Goal: Task Accomplishment & Management: Manage account settings

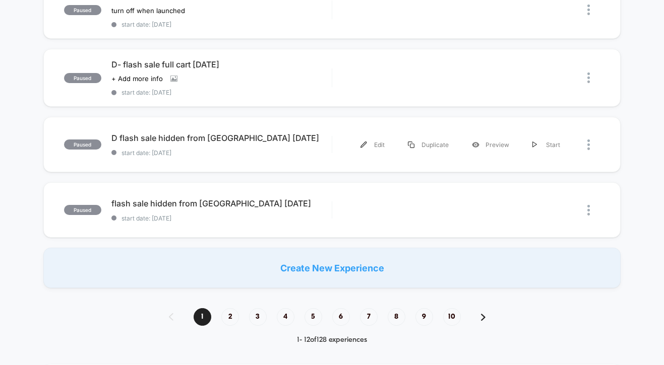
scroll to position [659, 0]
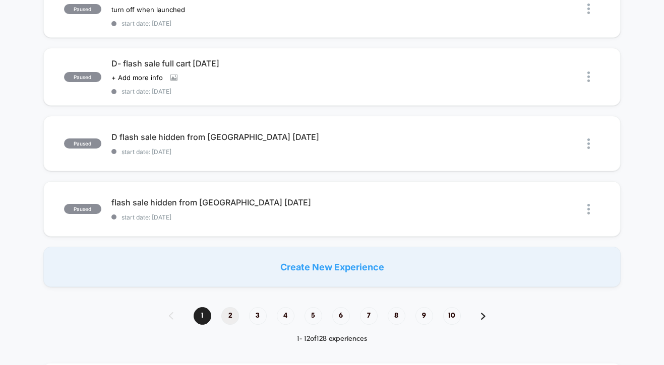
click at [230, 313] on span "2" at bounding box center [230, 316] width 18 height 18
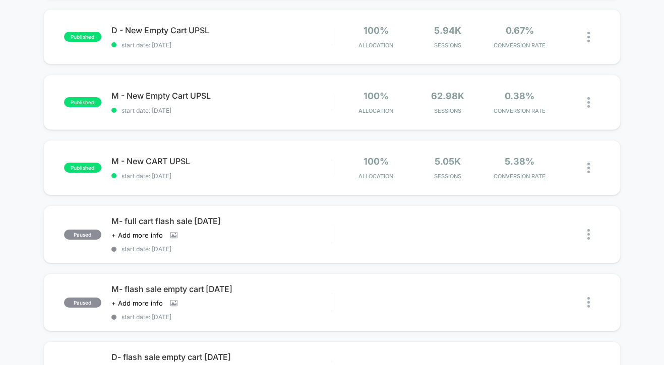
scroll to position [777, 0]
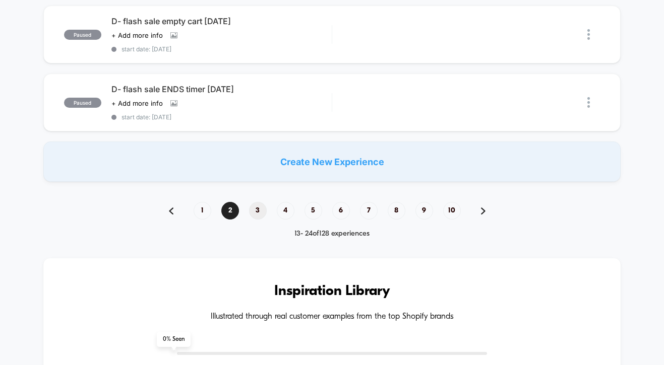
click at [259, 208] on span "3" at bounding box center [258, 211] width 18 height 18
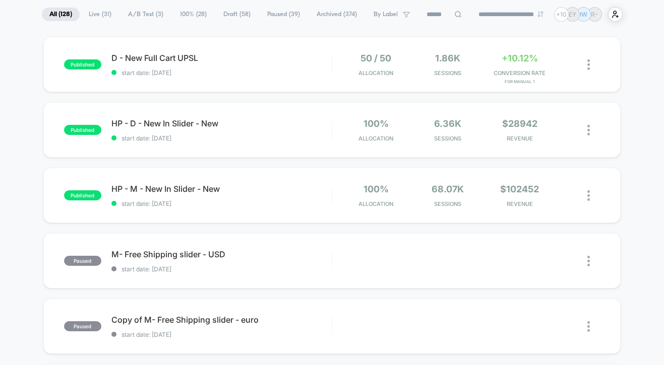
scroll to position [85, 0]
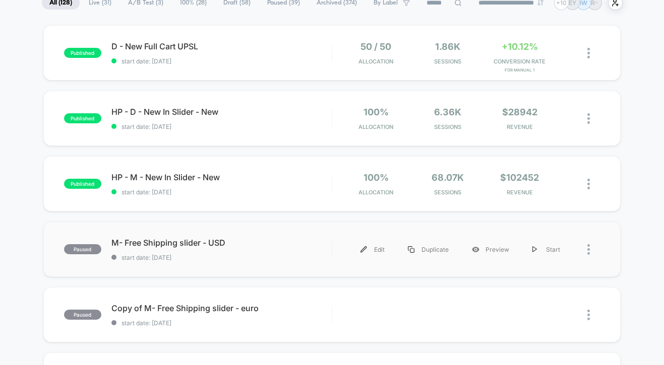
click at [586, 248] on div at bounding box center [586, 249] width 29 height 23
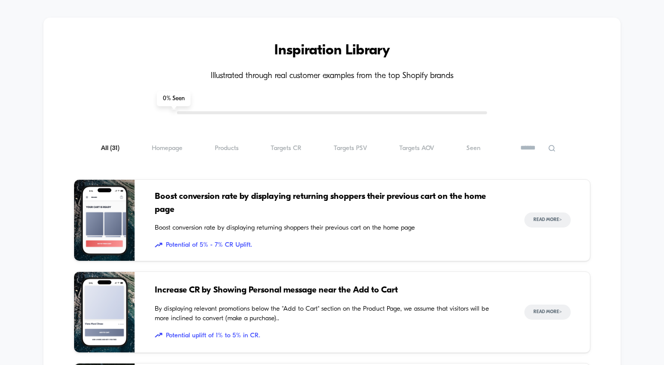
scroll to position [944, 0]
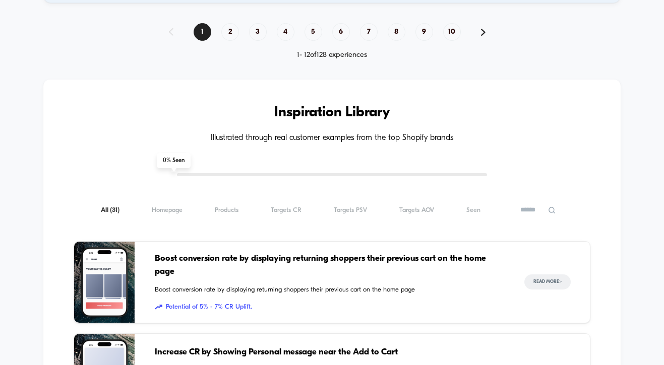
click at [282, 30] on span "4" at bounding box center [286, 32] width 18 height 18
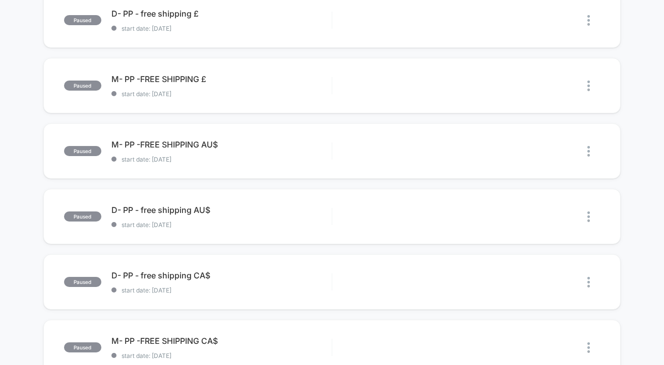
scroll to position [3, 0]
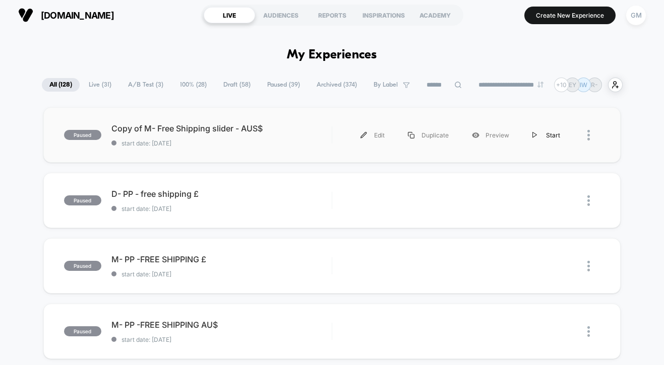
click at [538, 134] on div "Start" at bounding box center [546, 135] width 51 height 23
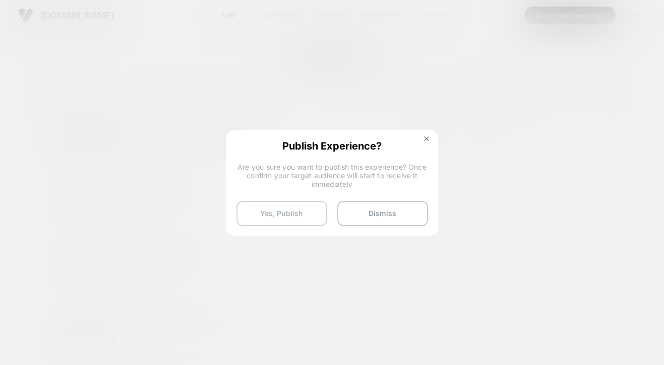
click at [289, 213] on button "Yes, Publish" at bounding box center [281, 213] width 91 height 25
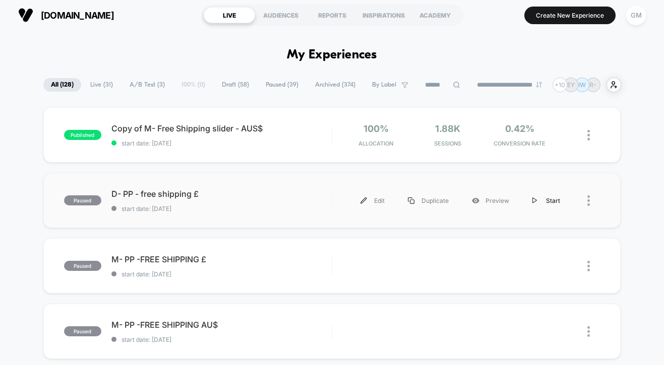
click at [548, 205] on div "Start" at bounding box center [546, 201] width 51 height 23
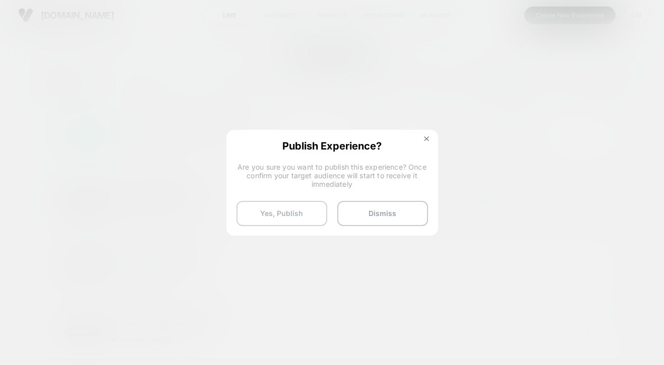
click at [286, 211] on button "Yes, Publish" at bounding box center [281, 213] width 91 height 25
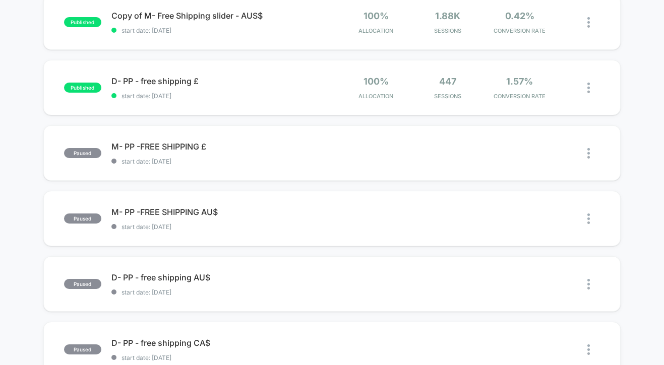
scroll to position [126, 0]
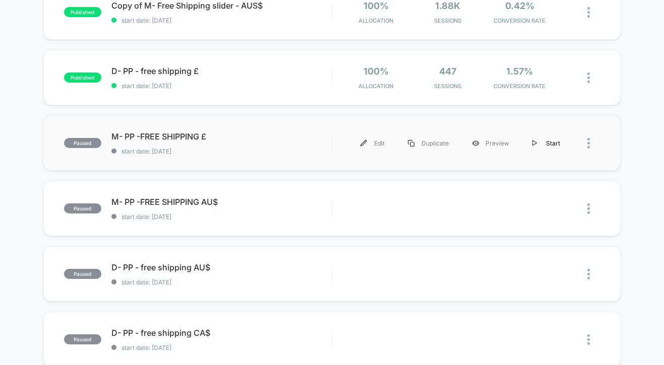
click at [537, 143] on img at bounding box center [534, 143] width 5 height 7
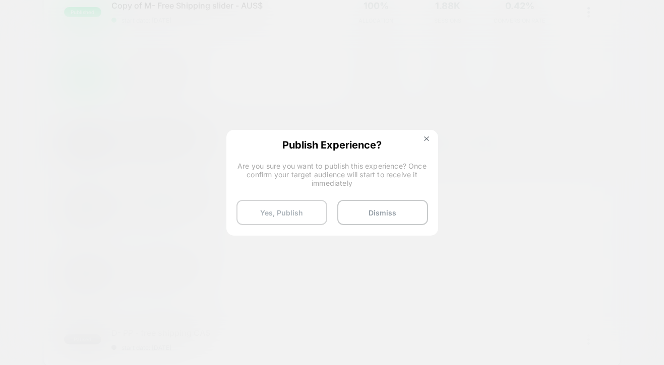
click at [293, 217] on button "Yes, Publish" at bounding box center [281, 212] width 91 height 25
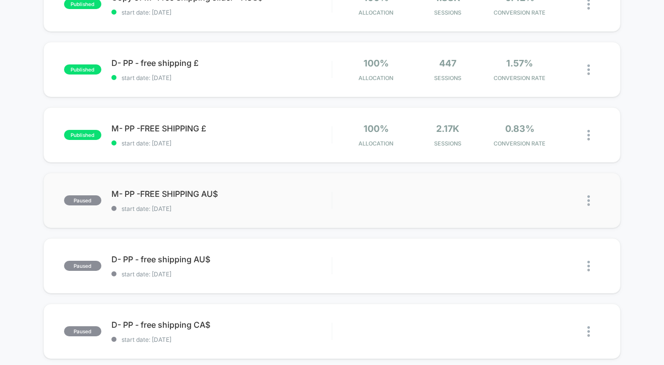
scroll to position [161, 0]
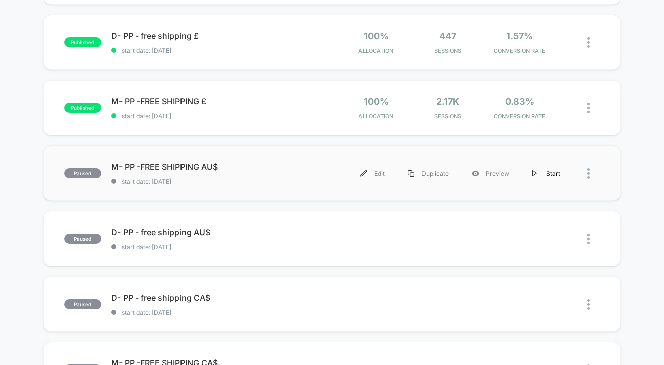
click at [558, 172] on div "Start" at bounding box center [546, 173] width 51 height 23
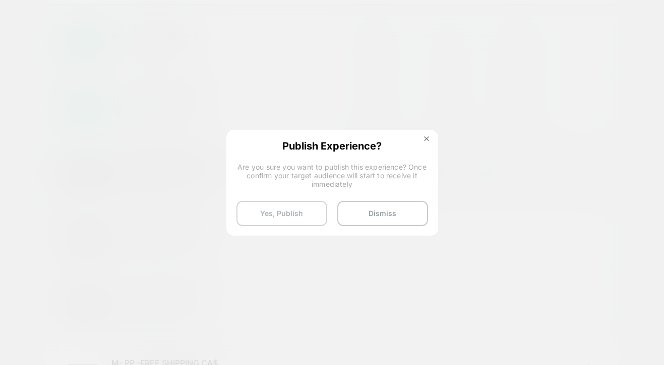
click at [290, 218] on button "Yes, Publish" at bounding box center [281, 213] width 91 height 25
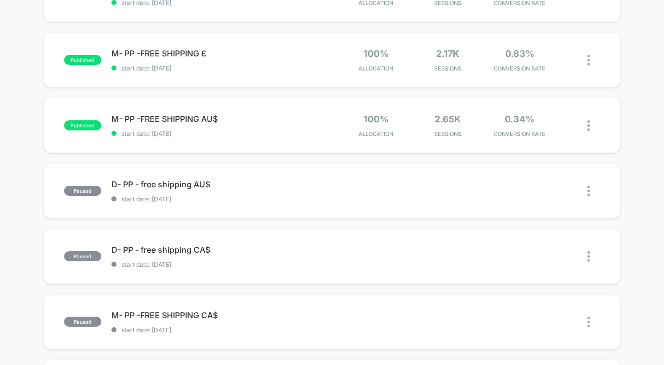
scroll to position [218, 0]
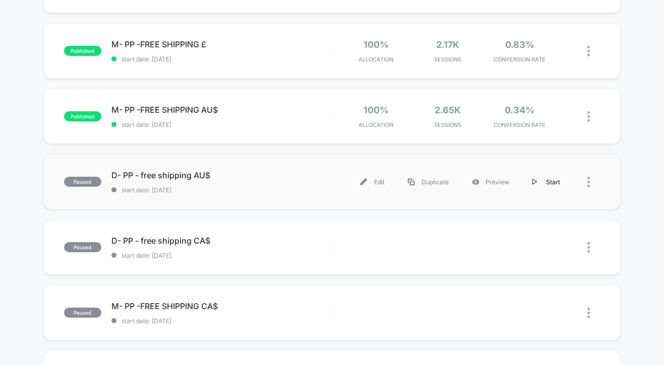
click at [557, 184] on div "Start" at bounding box center [546, 182] width 51 height 23
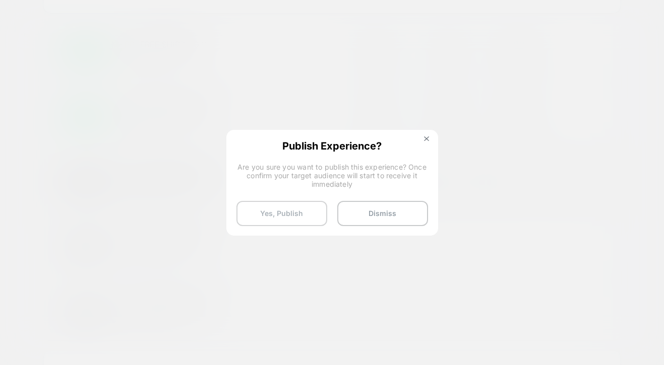
click at [303, 211] on button "Yes, Publish" at bounding box center [281, 213] width 91 height 25
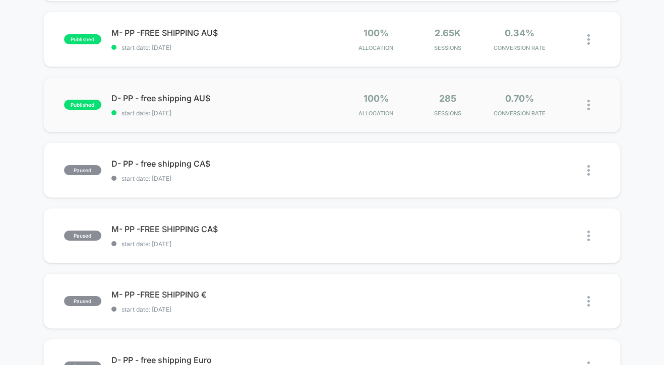
scroll to position [297, 0]
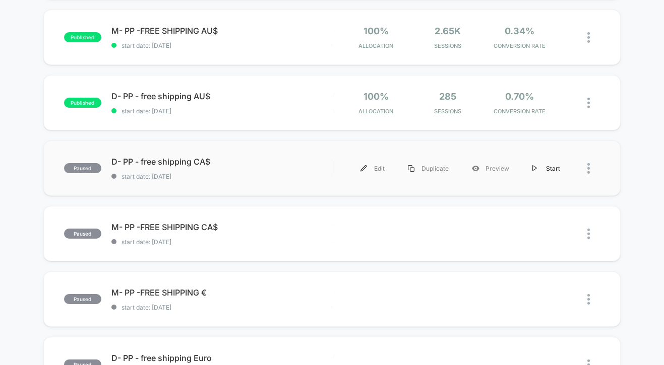
click at [552, 165] on div "Start" at bounding box center [546, 168] width 51 height 23
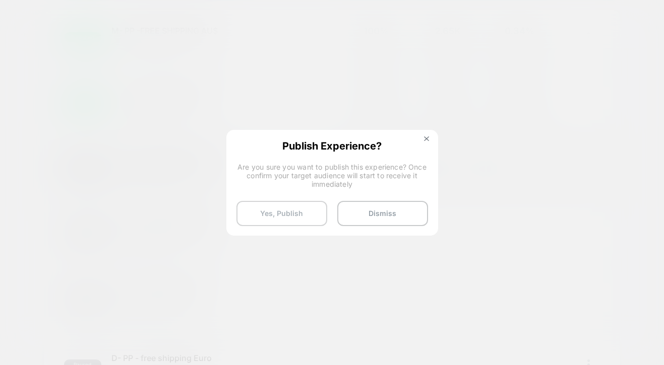
click at [316, 219] on button "Yes, Publish" at bounding box center [281, 213] width 91 height 25
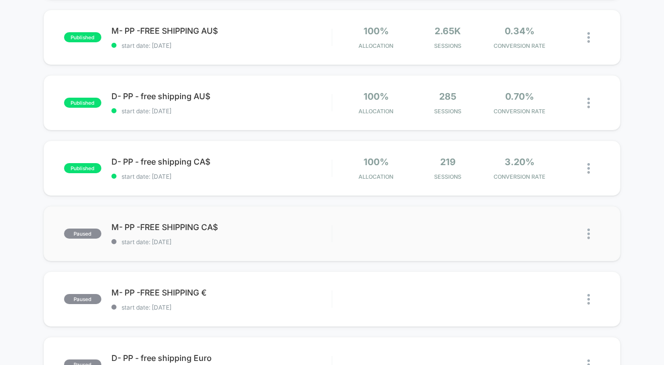
scroll to position [349, 0]
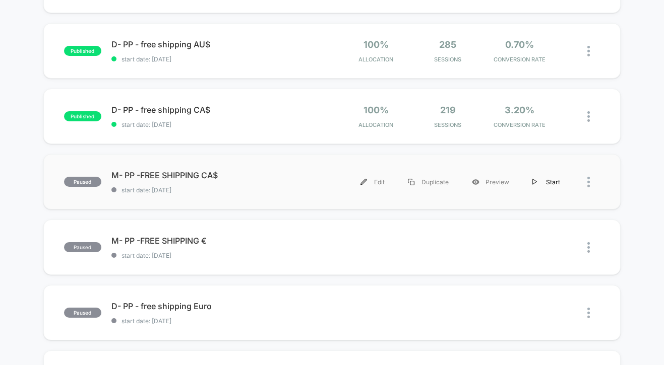
click at [552, 181] on div "Start" at bounding box center [546, 182] width 51 height 23
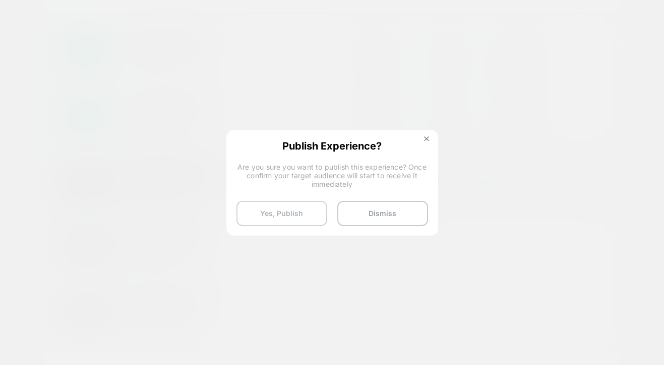
click at [271, 221] on button "Yes, Publish" at bounding box center [281, 213] width 91 height 25
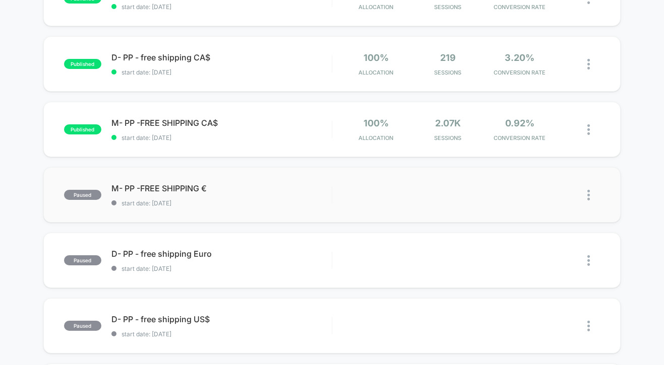
scroll to position [409, 0]
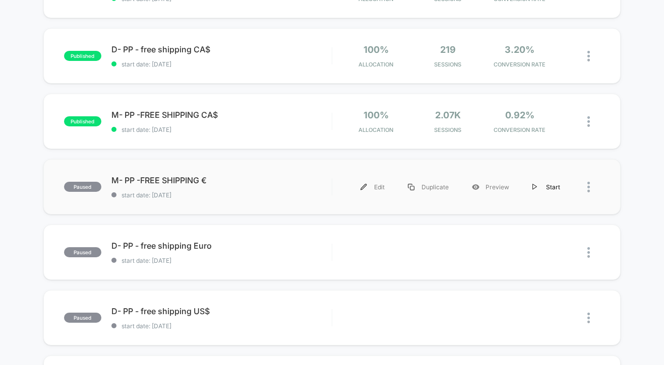
click at [540, 188] on div "Start" at bounding box center [546, 187] width 51 height 23
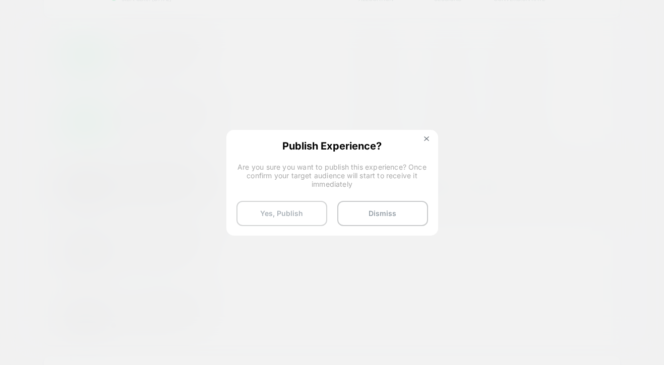
click at [272, 222] on button "Yes, Publish" at bounding box center [281, 213] width 91 height 25
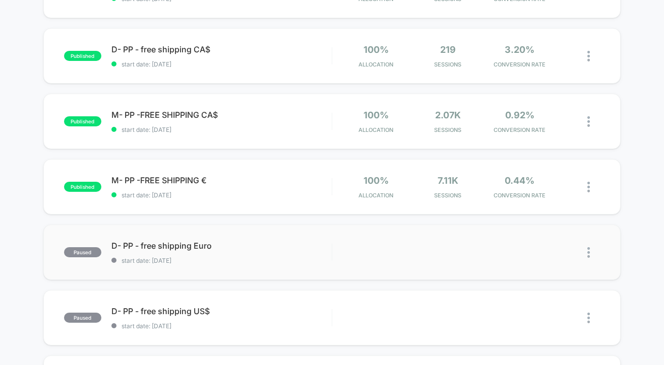
scroll to position [430, 0]
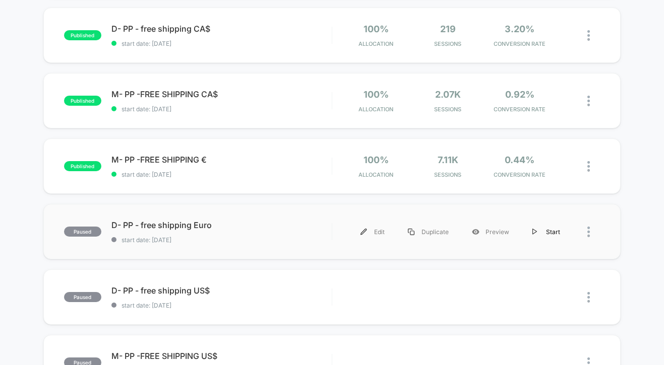
click at [554, 228] on div "Start" at bounding box center [546, 232] width 51 height 23
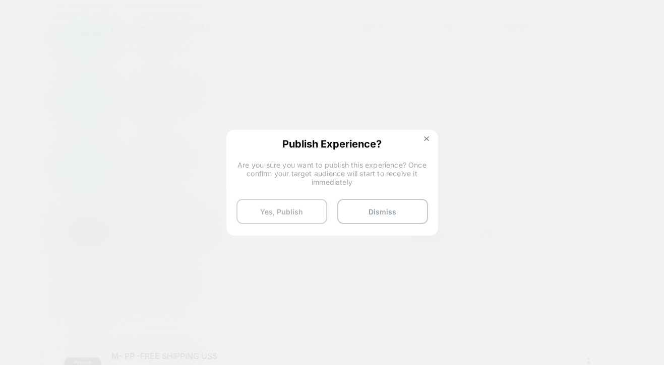
click at [293, 218] on button "Yes, Publish" at bounding box center [281, 211] width 91 height 25
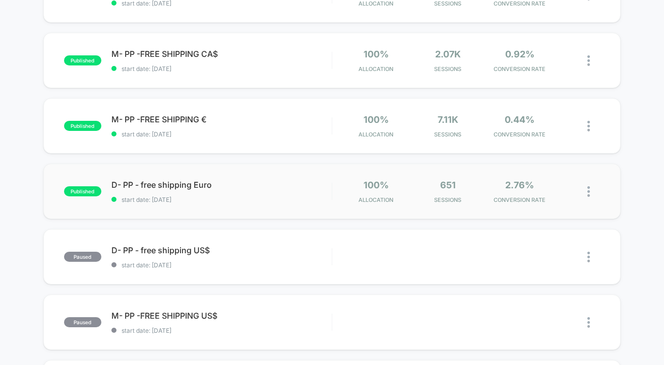
scroll to position [475, 0]
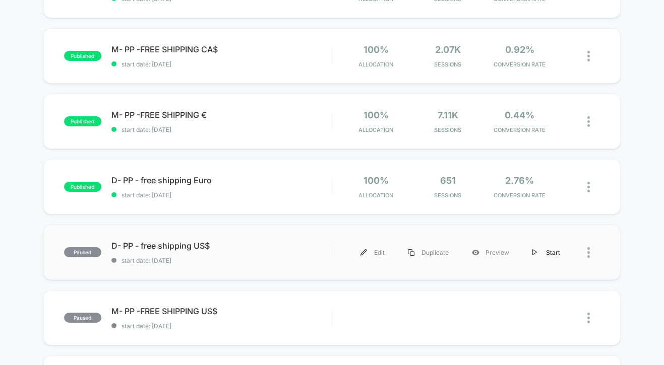
click at [557, 251] on div "Start" at bounding box center [546, 252] width 51 height 23
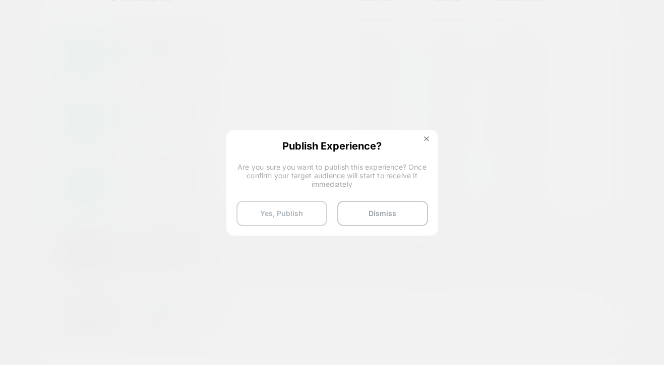
click at [278, 212] on button "Yes, Publish" at bounding box center [281, 213] width 91 height 25
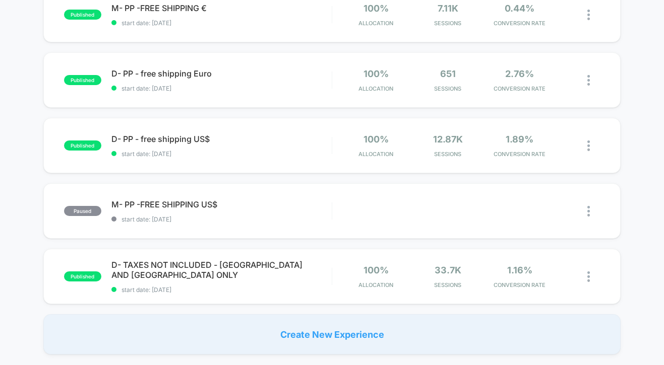
scroll to position [614, 0]
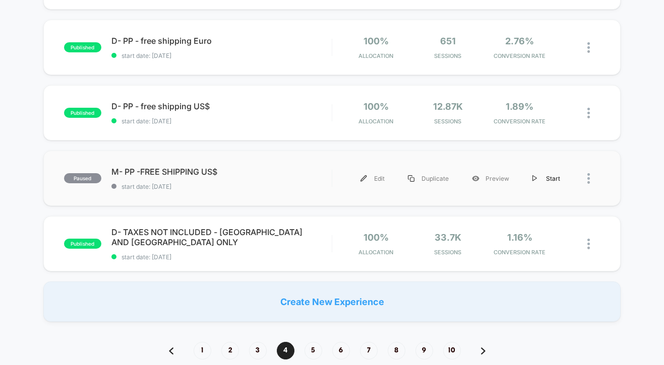
click at [555, 180] on div "Start" at bounding box center [546, 178] width 51 height 23
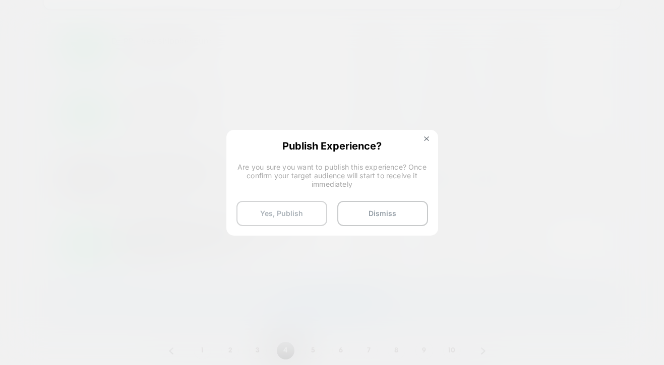
click at [266, 205] on button "Yes, Publish" at bounding box center [281, 213] width 91 height 25
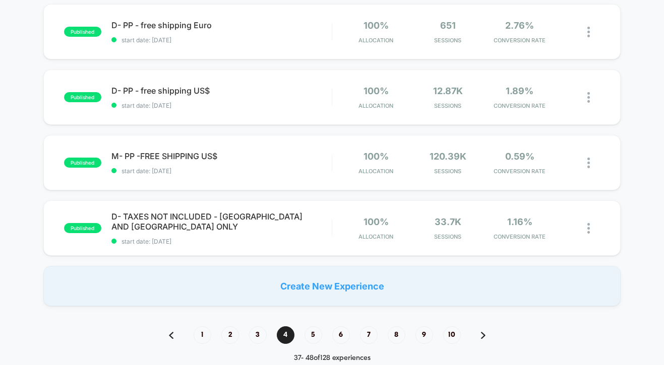
scroll to position [636, 0]
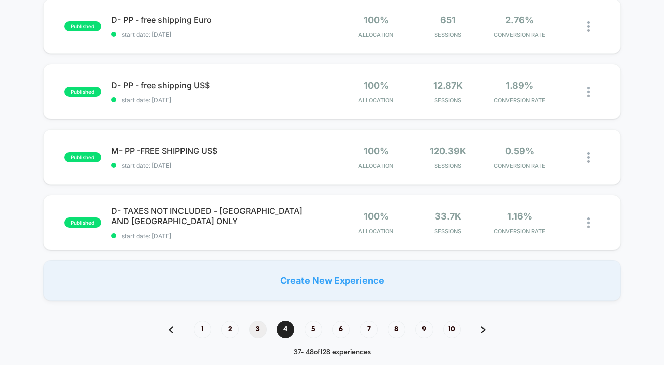
click at [258, 329] on span "3" at bounding box center [258, 330] width 18 height 18
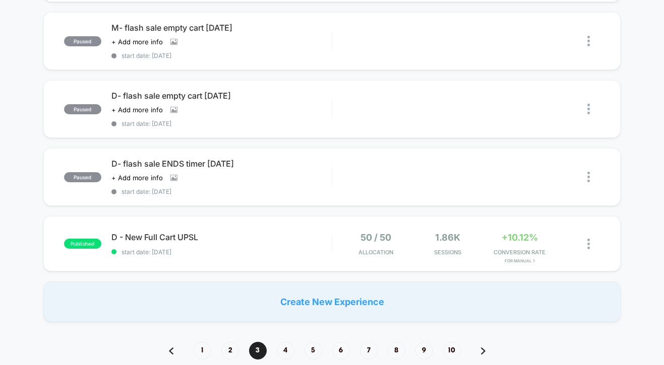
scroll to position [644, 0]
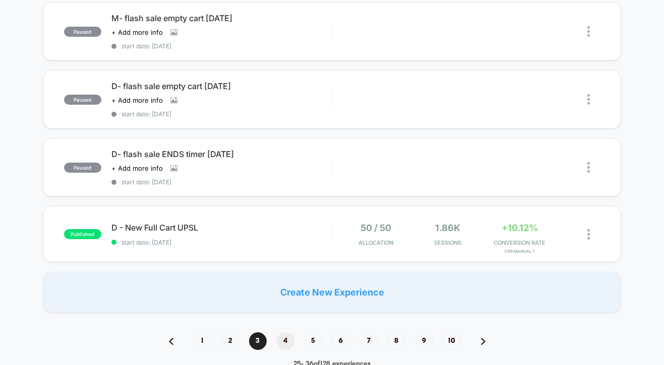
click at [284, 337] on span "4" at bounding box center [286, 342] width 18 height 18
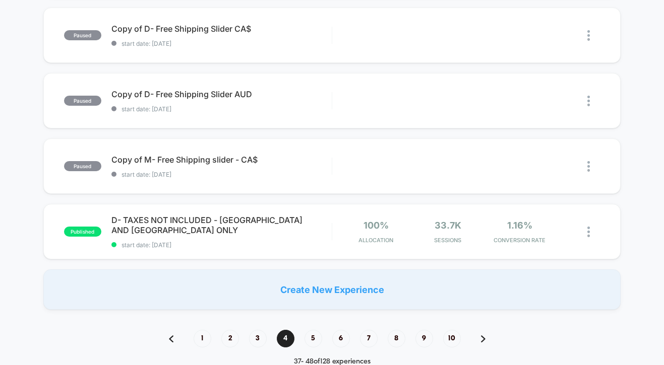
scroll to position [719, 0]
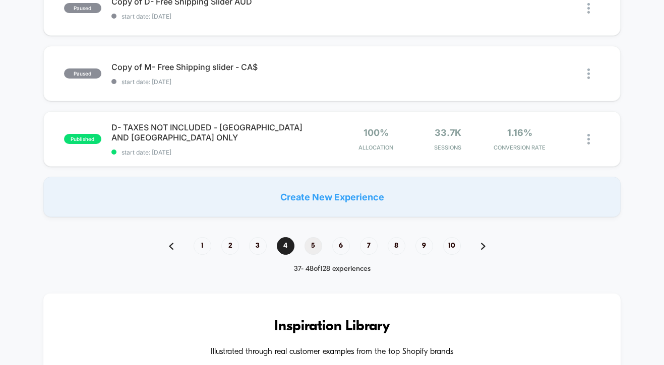
click at [315, 250] on span "5" at bounding box center [313, 246] width 18 height 18
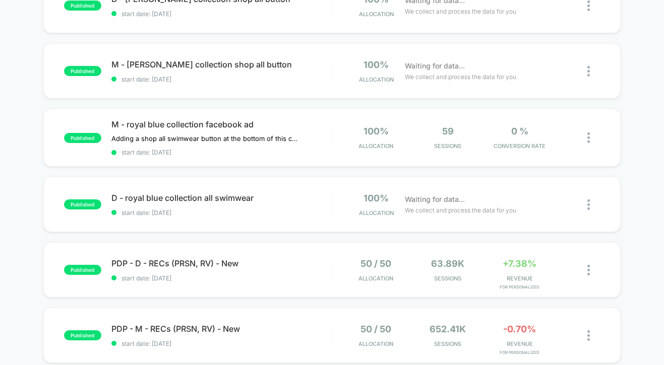
scroll to position [854, 0]
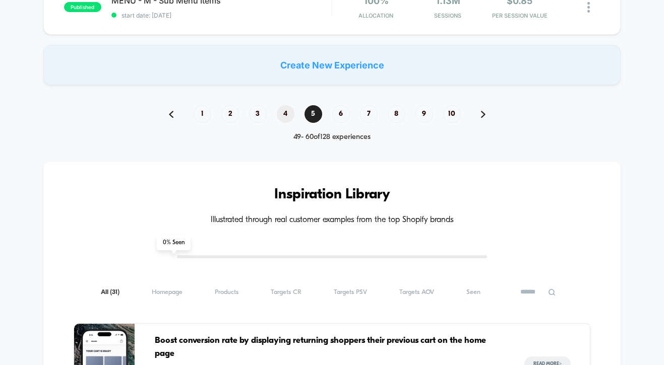
click at [281, 114] on span "4" at bounding box center [286, 114] width 18 height 18
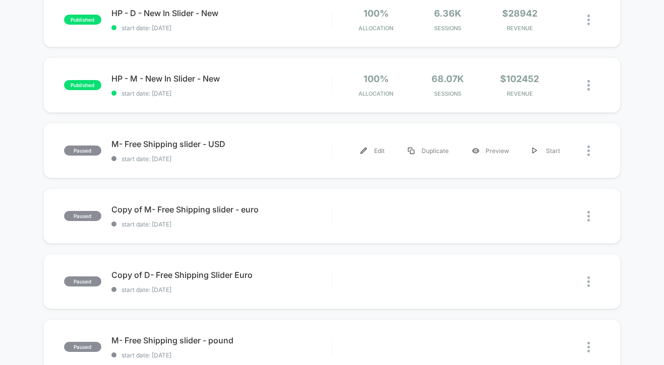
scroll to position [120, 0]
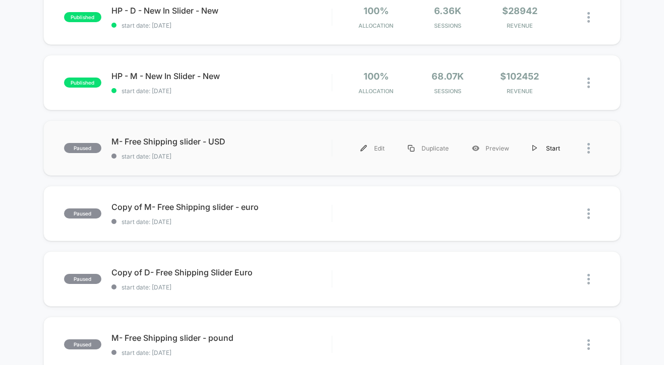
click at [545, 151] on div "Start" at bounding box center [546, 148] width 51 height 23
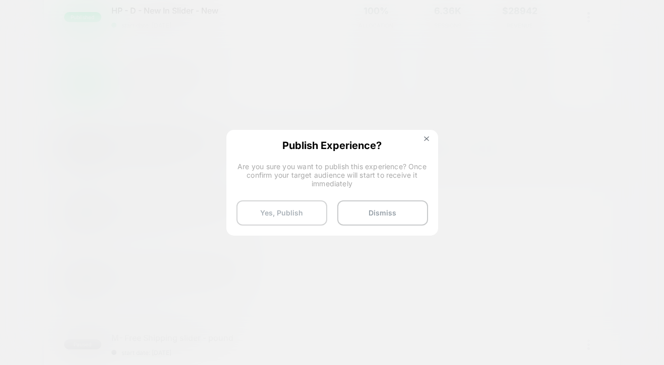
click at [272, 206] on button "Yes, Publish" at bounding box center [281, 213] width 91 height 25
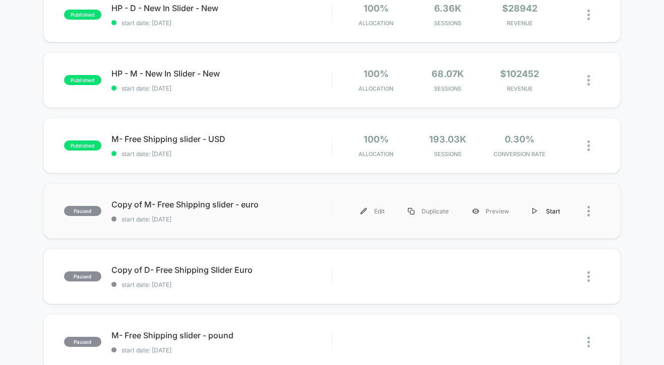
scroll to position [124, 0]
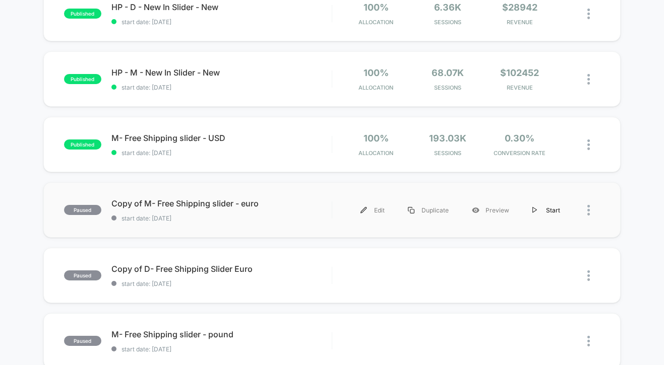
click at [542, 204] on div "Start" at bounding box center [546, 210] width 51 height 23
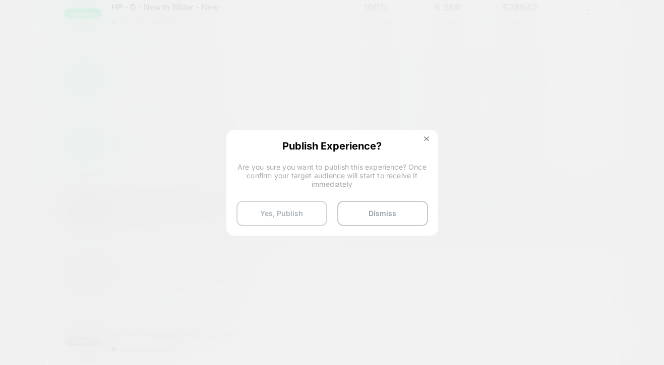
click at [263, 215] on button "Yes, Publish" at bounding box center [281, 213] width 91 height 25
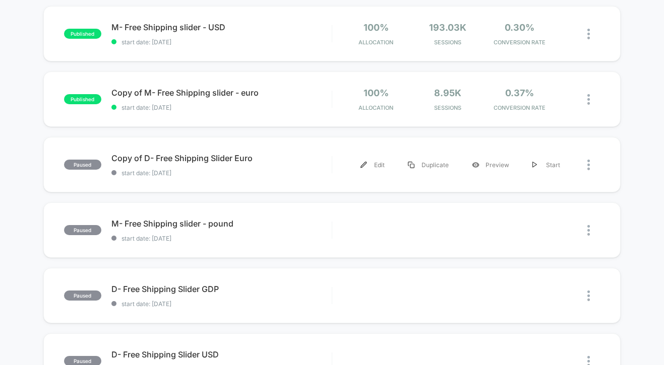
scroll to position [241, 0]
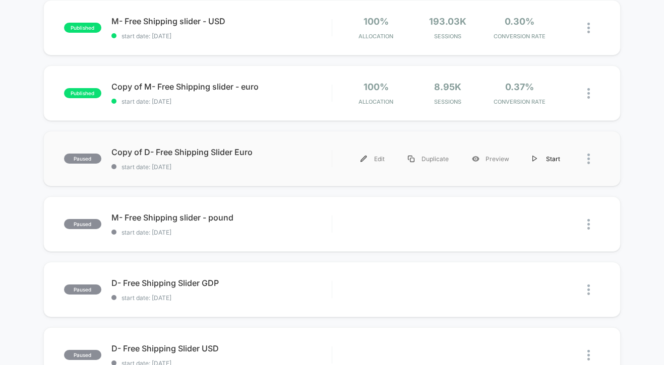
click at [530, 159] on div "Start" at bounding box center [546, 159] width 51 height 23
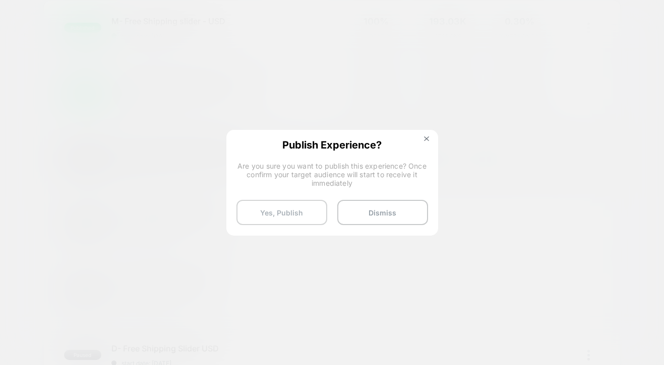
click at [269, 205] on button "Yes, Publish" at bounding box center [281, 212] width 91 height 25
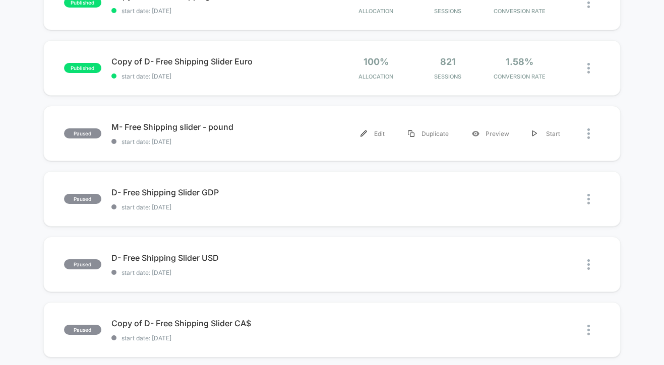
scroll to position [334, 0]
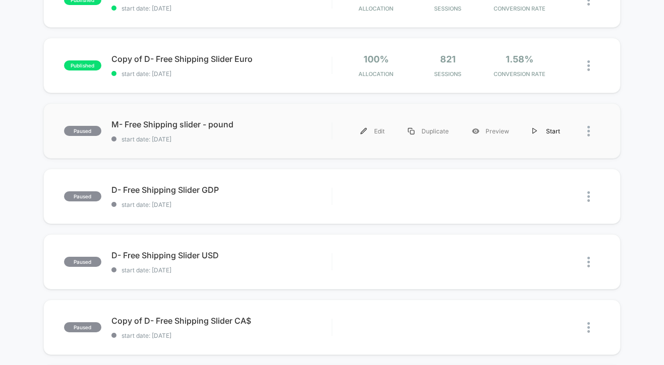
click at [540, 132] on div "Start" at bounding box center [546, 131] width 51 height 23
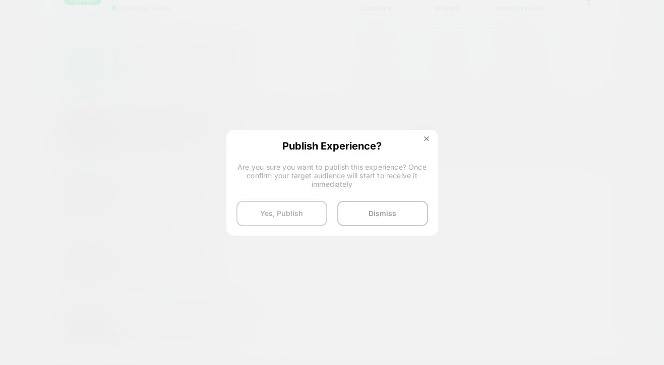
click at [262, 211] on button "Yes, Publish" at bounding box center [281, 213] width 91 height 25
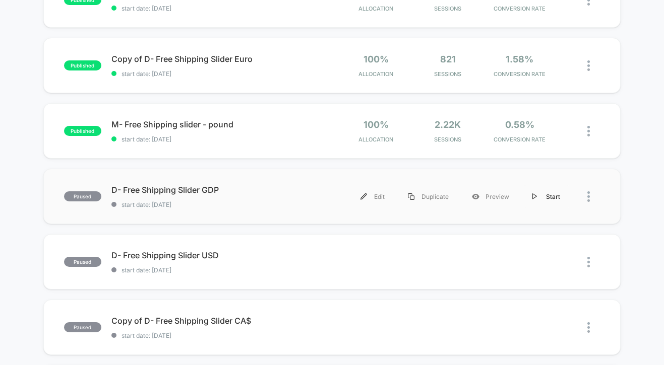
click at [540, 194] on div "Start" at bounding box center [546, 197] width 51 height 23
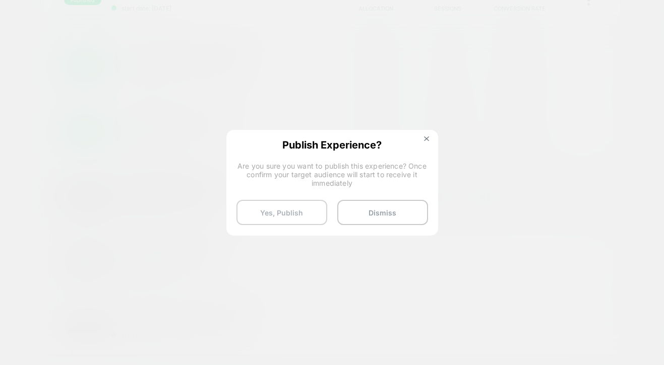
click at [272, 212] on button "Yes, Publish" at bounding box center [281, 212] width 91 height 25
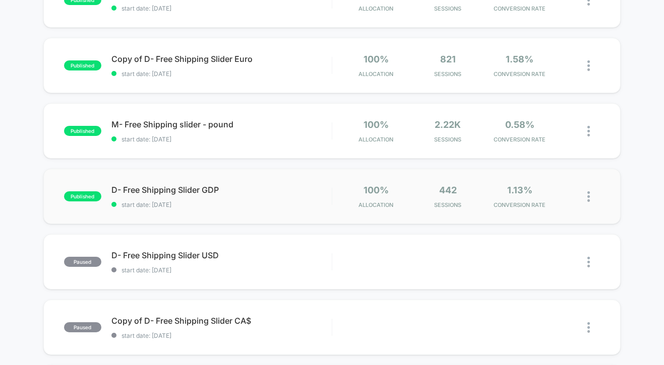
scroll to position [410, 0]
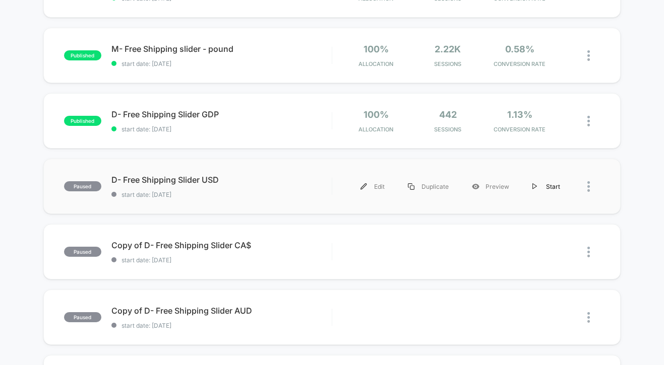
click at [549, 187] on div "Start" at bounding box center [546, 186] width 51 height 23
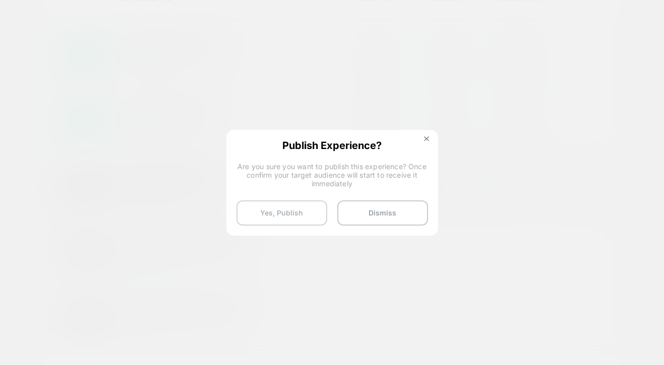
click at [283, 211] on button "Yes, Publish" at bounding box center [281, 213] width 91 height 25
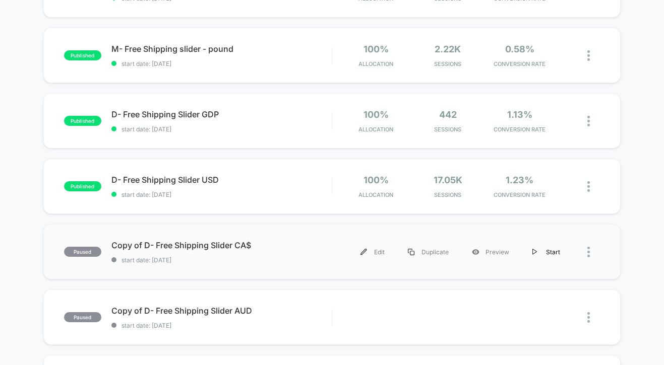
click at [544, 244] on div "Start" at bounding box center [546, 252] width 51 height 23
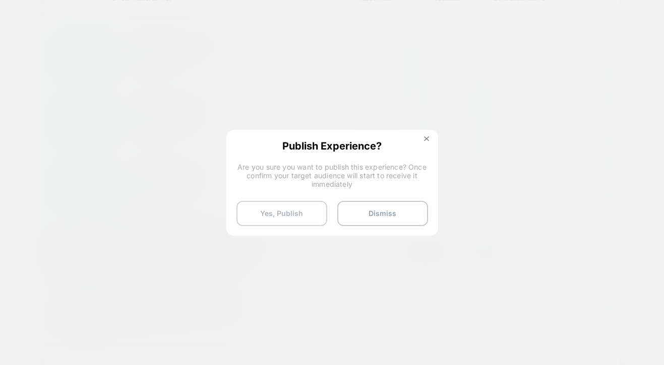
click at [242, 206] on button "Yes, Publish" at bounding box center [281, 213] width 91 height 25
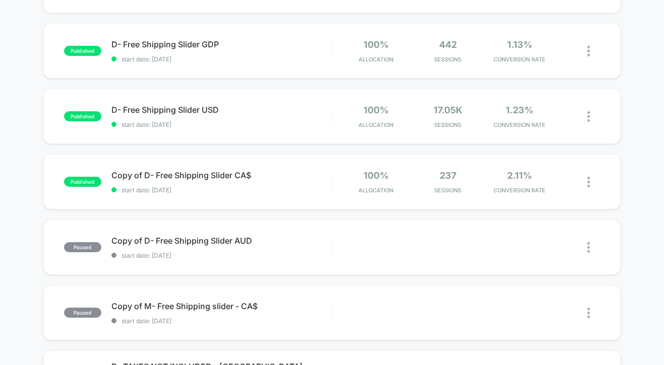
scroll to position [480, 0]
click at [546, 247] on div "Start" at bounding box center [546, 247] width 51 height 23
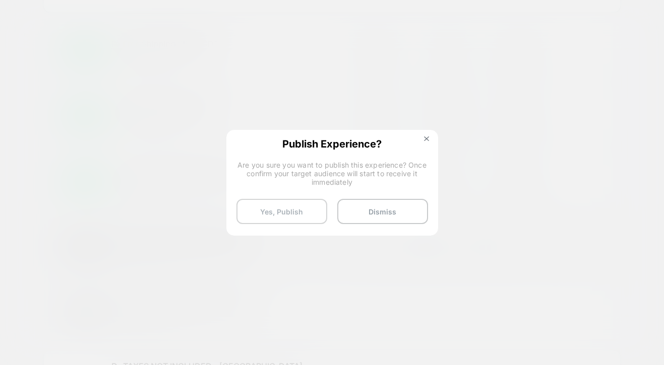
click at [249, 213] on button "Yes, Publish" at bounding box center [281, 211] width 91 height 25
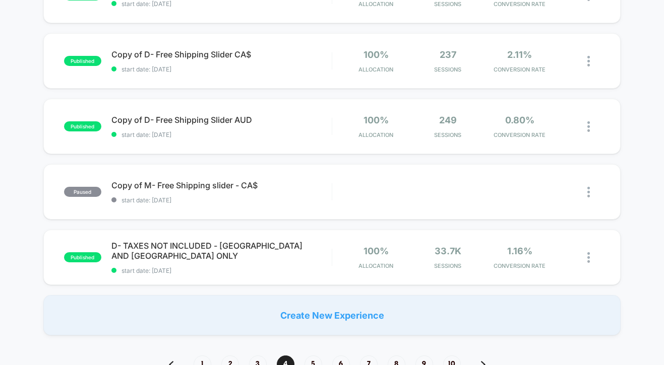
scroll to position [601, 0]
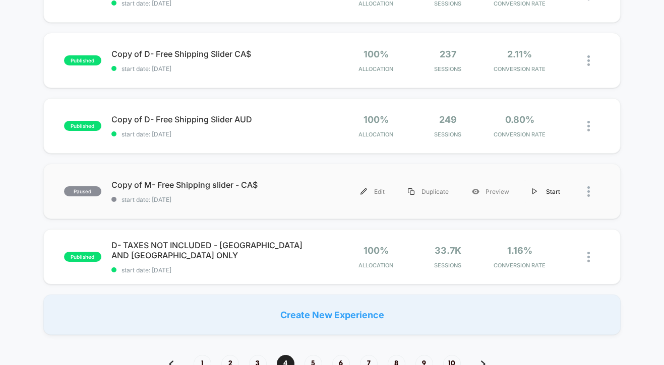
click at [556, 194] on div "Start" at bounding box center [546, 191] width 51 height 23
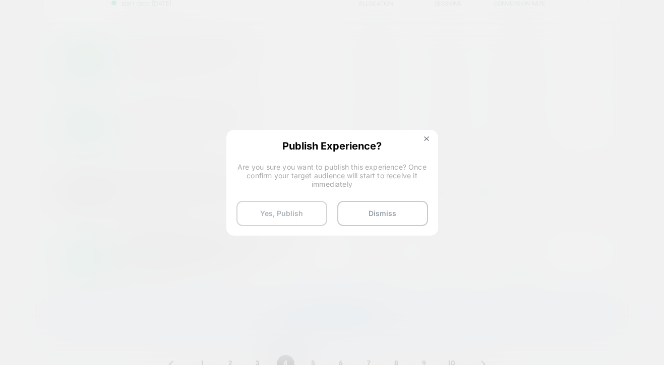
click at [243, 213] on button "Yes, Publish" at bounding box center [281, 213] width 91 height 25
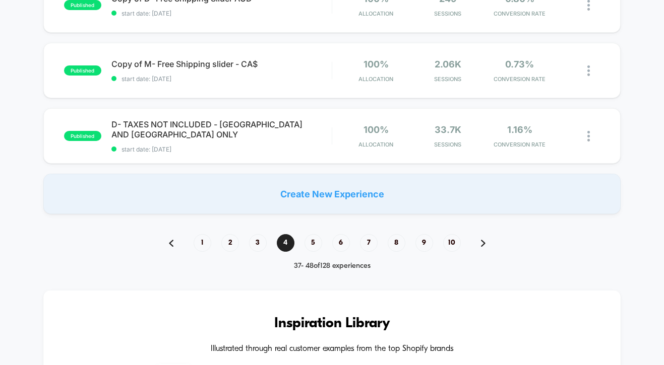
scroll to position [725, 0]
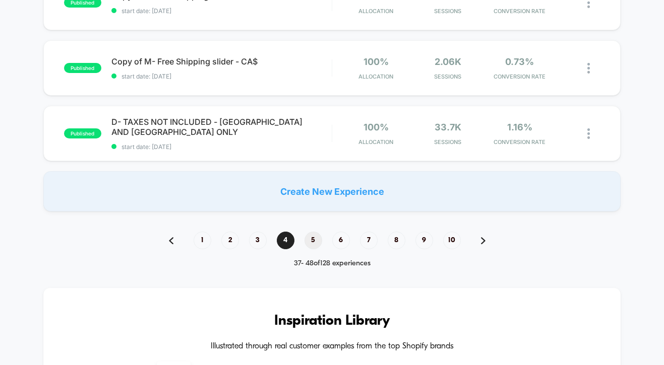
click at [307, 239] on span "5" at bounding box center [313, 241] width 18 height 18
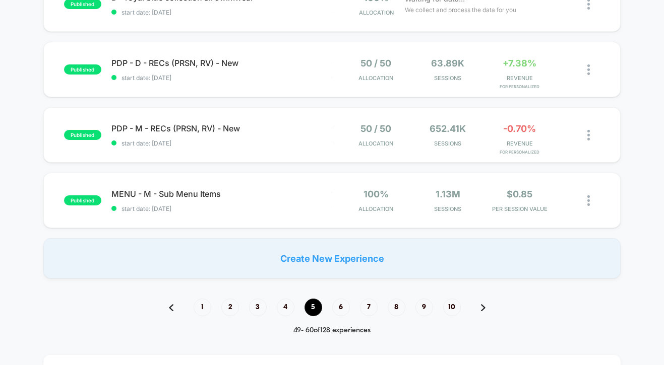
scroll to position [691, 0]
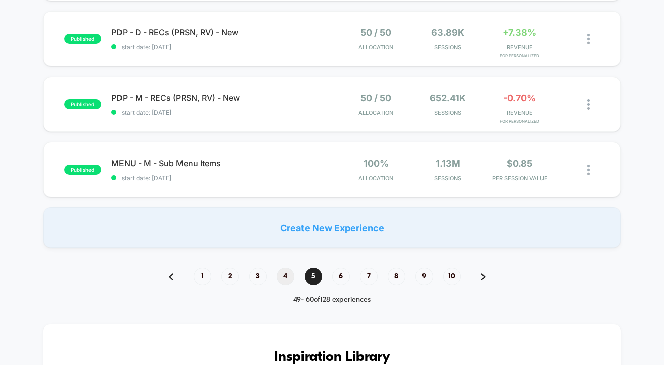
click at [281, 275] on span "4" at bounding box center [286, 277] width 18 height 18
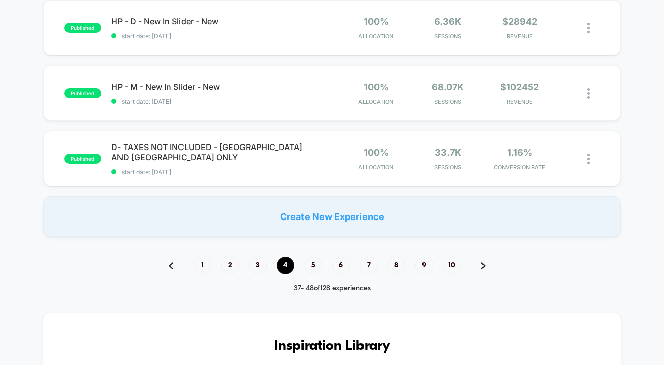
scroll to position [818, 0]
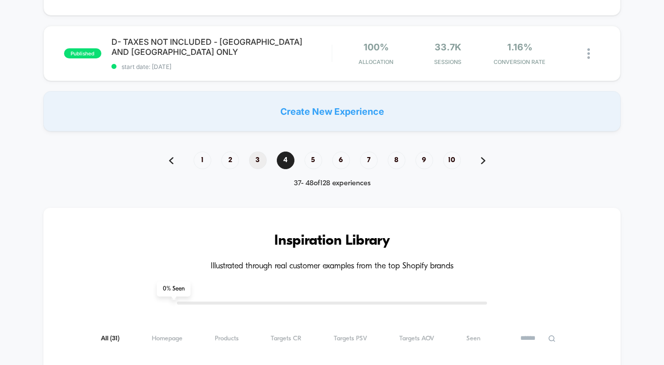
click at [256, 157] on span "3" at bounding box center [258, 161] width 18 height 18
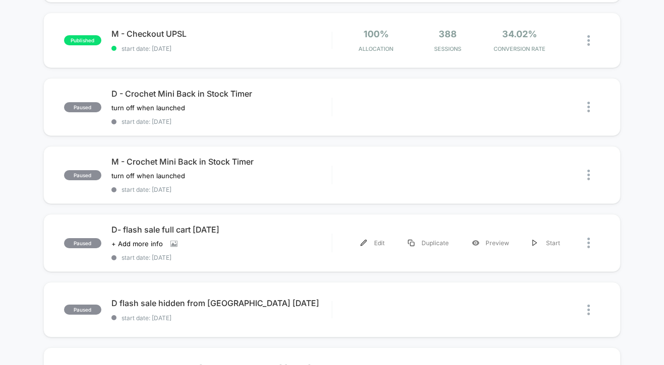
scroll to position [53, 0]
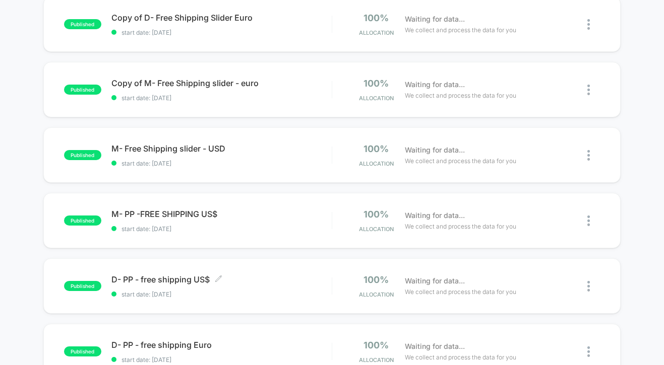
scroll to position [717, 0]
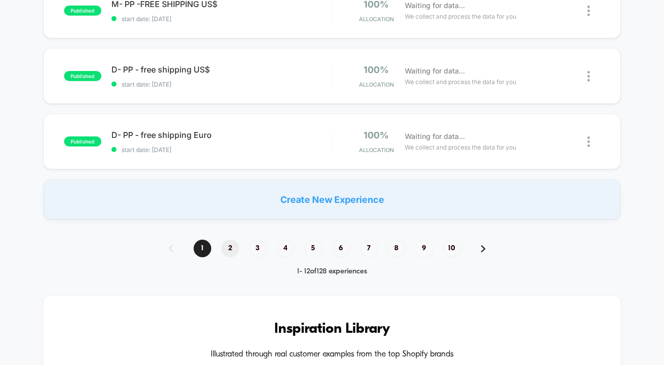
click at [235, 241] on span "2" at bounding box center [230, 249] width 18 height 18
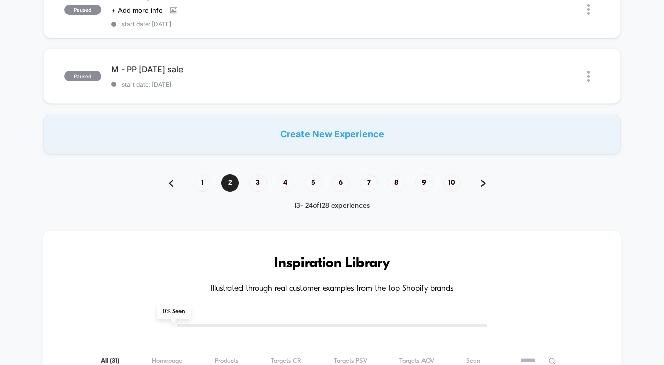
scroll to position [770, 0]
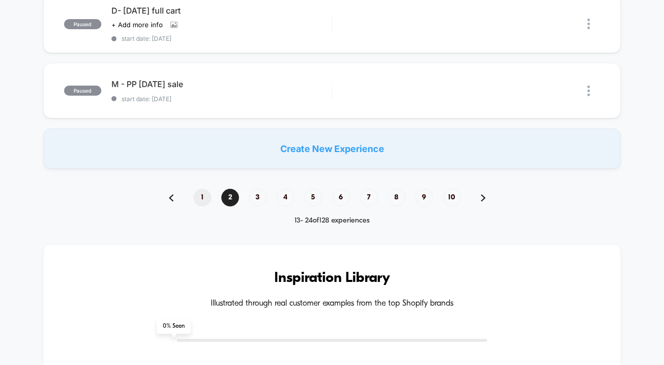
click at [200, 193] on span "1" at bounding box center [203, 198] width 18 height 18
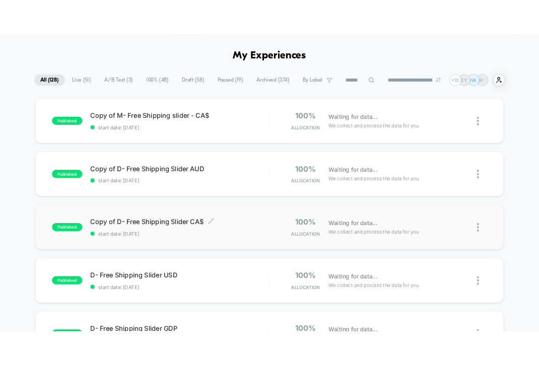
scroll to position [26, 0]
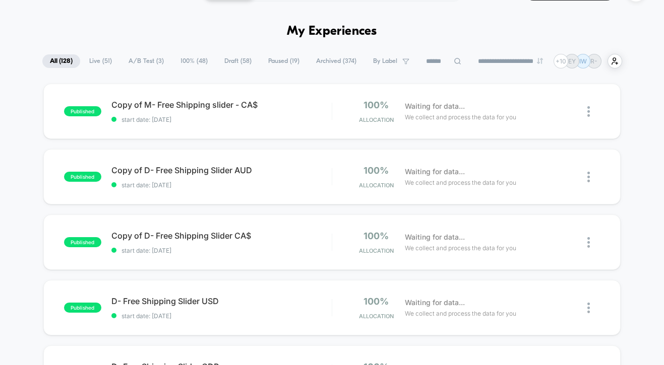
drag, startPoint x: 3, startPoint y: 200, endPoint x: 13, endPoint y: 200, distance: 10.1
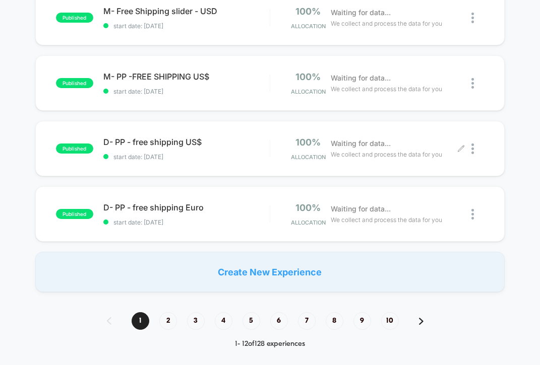
scroll to position [664, 0]
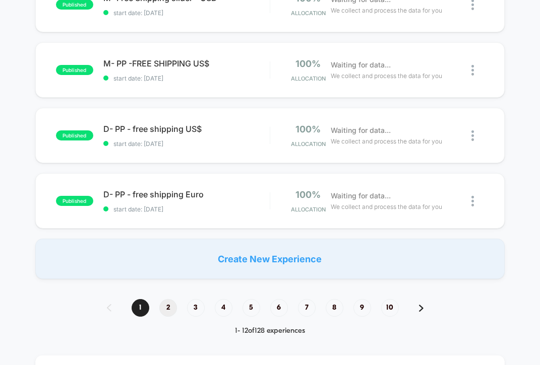
click at [166, 309] on span "2" at bounding box center [168, 308] width 18 height 18
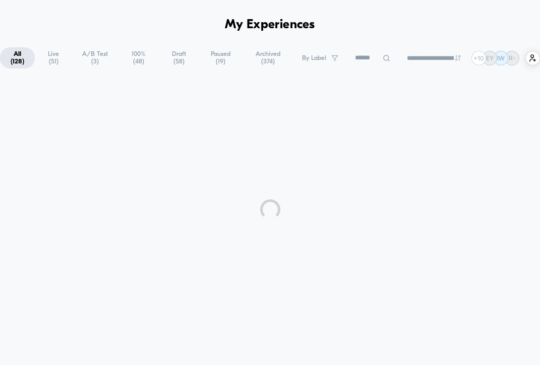
click at [215, 55] on span "Paused ( 19 )" at bounding box center [221, 57] width 42 height 21
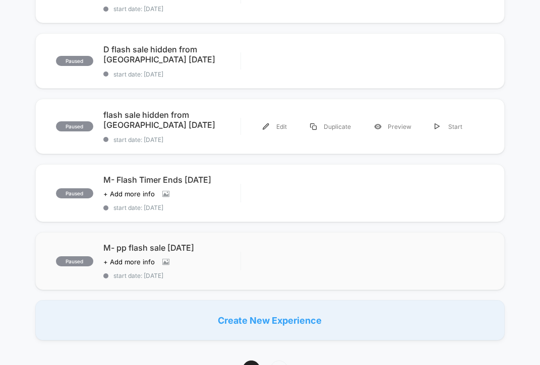
scroll to position [731, 0]
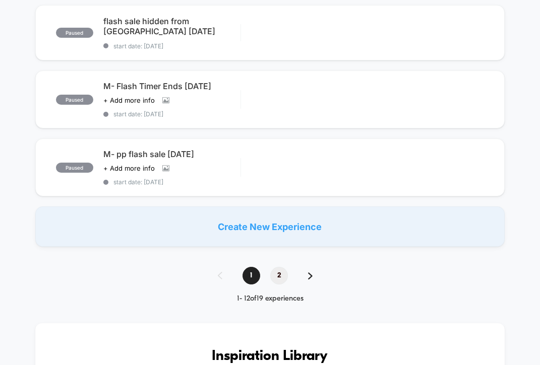
click at [281, 269] on span "2" at bounding box center [279, 276] width 18 height 18
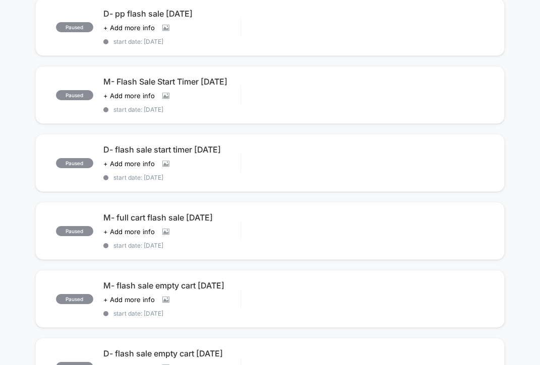
scroll to position [0, 0]
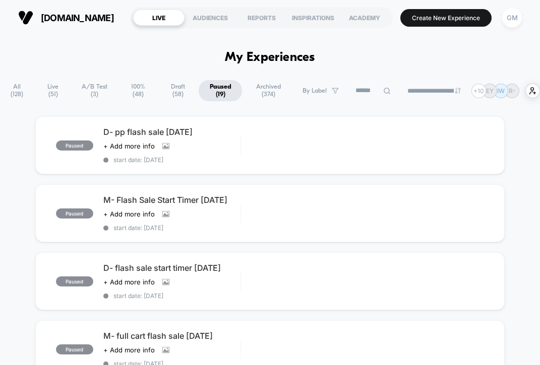
drag, startPoint x: 17, startPoint y: 87, endPoint x: 57, endPoint y: 106, distance: 44.0
click at [17, 87] on span "All ( 128 )" at bounding box center [17, 90] width 34 height 21
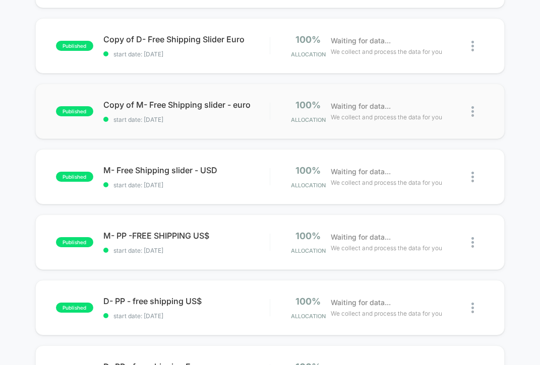
scroll to position [494, 0]
